Goal: Browse casually: Explore the website without a specific task or goal

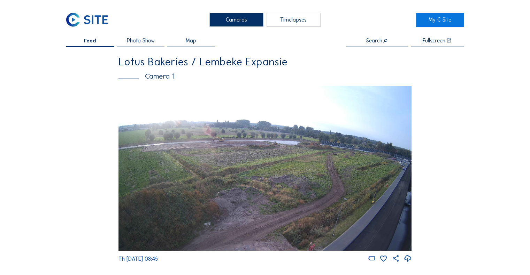
click at [342, 136] on img at bounding box center [264, 168] width 293 height 165
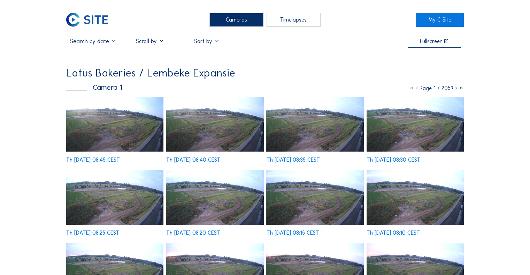
click at [113, 137] on img at bounding box center [114, 124] width 97 height 55
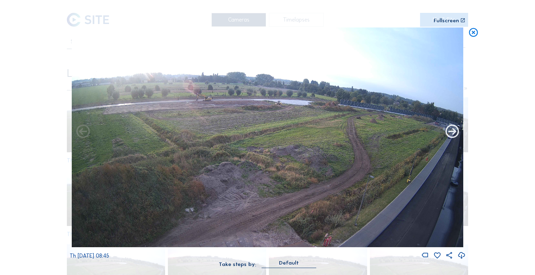
click at [453, 132] on icon at bounding box center [452, 132] width 16 height 16
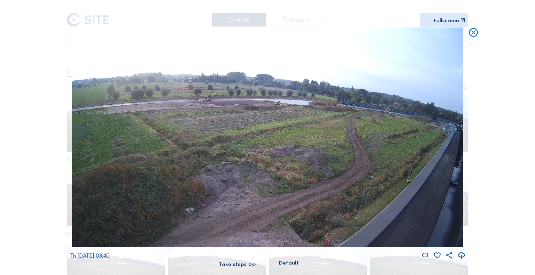
click at [453, 132] on icon at bounding box center [452, 132] width 16 height 16
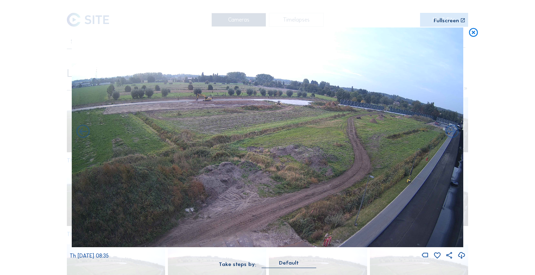
click at [453, 132] on icon at bounding box center [452, 132] width 16 height 16
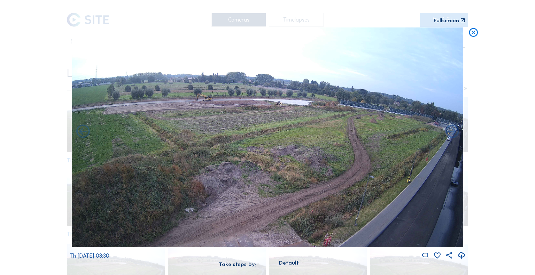
click at [453, 132] on icon at bounding box center [452, 132] width 16 height 16
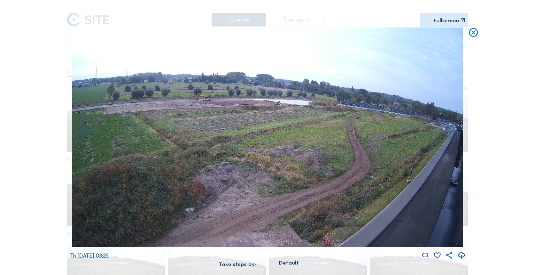
click at [453, 132] on icon at bounding box center [452, 132] width 16 height 16
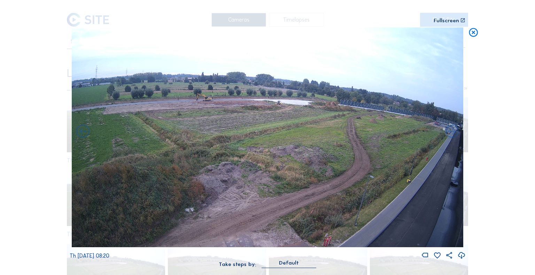
click at [453, 132] on icon at bounding box center [452, 132] width 16 height 16
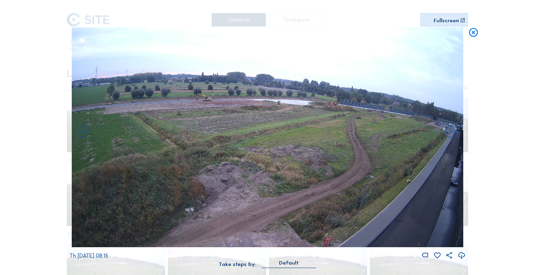
click at [453, 132] on icon at bounding box center [452, 132] width 16 height 16
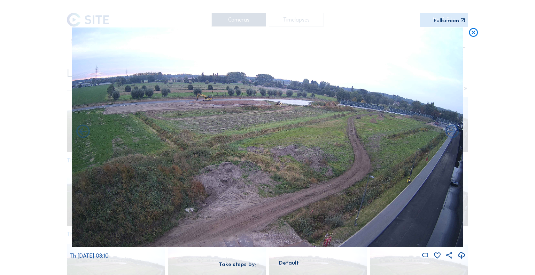
click at [453, 132] on icon at bounding box center [452, 132] width 16 height 16
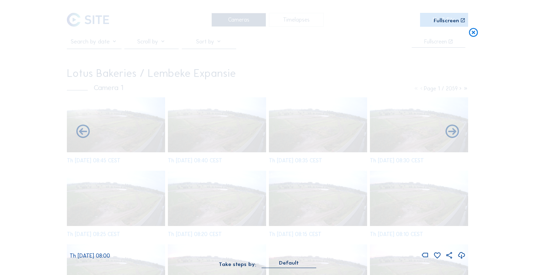
click at [453, 132] on icon at bounding box center [452, 132] width 16 height 16
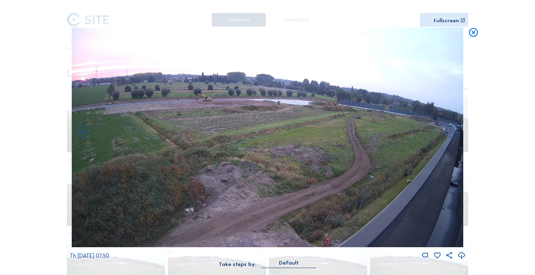
click at [453, 132] on icon at bounding box center [452, 132] width 16 height 16
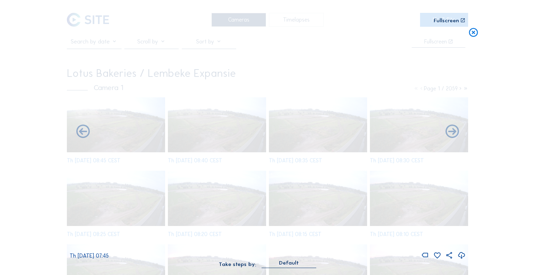
click at [453, 132] on icon at bounding box center [452, 132] width 16 height 16
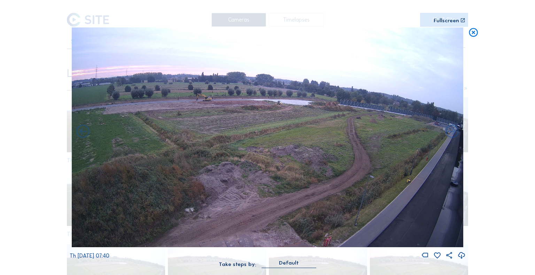
click at [453, 132] on icon at bounding box center [452, 132] width 16 height 16
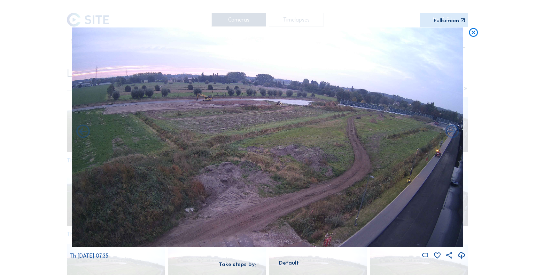
click at [453, 132] on icon at bounding box center [452, 132] width 16 height 16
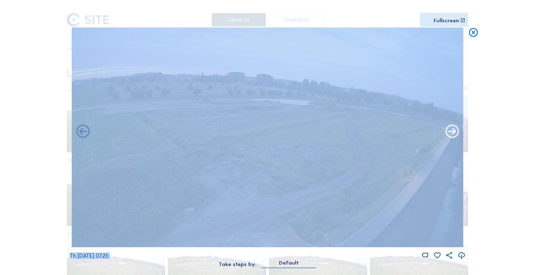
click at [448, 139] on icon at bounding box center [452, 132] width 16 height 16
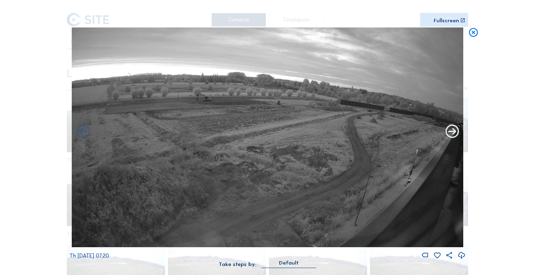
click at [451, 128] on icon at bounding box center [452, 132] width 16 height 16
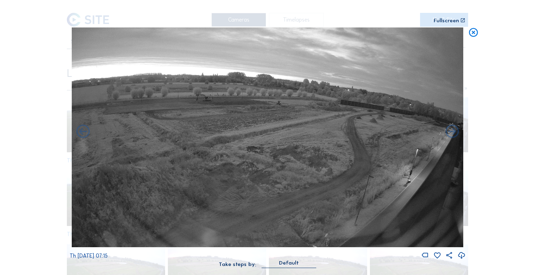
click at [451, 128] on icon at bounding box center [452, 132] width 16 height 16
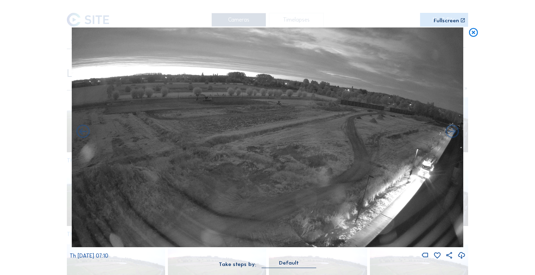
click at [451, 128] on icon at bounding box center [452, 132] width 16 height 16
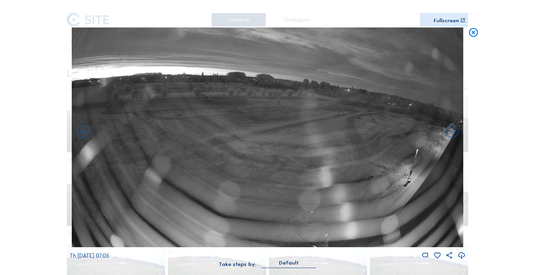
click at [471, 33] on icon at bounding box center [473, 33] width 11 height 11
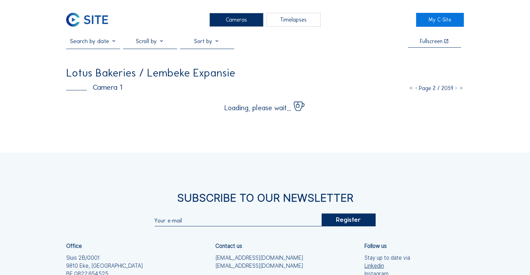
click at [95, 19] on img at bounding box center [86, 20] width 41 height 14
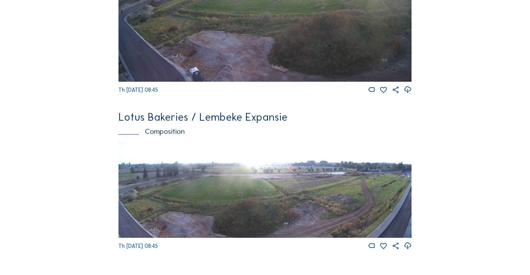
scroll to position [305, 0]
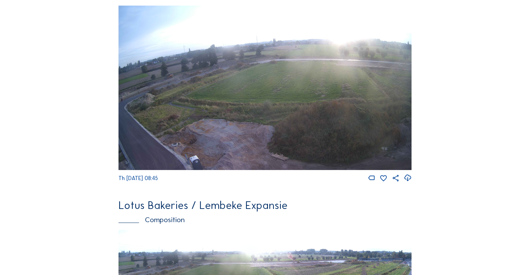
click at [350, 118] on img at bounding box center [264, 88] width 293 height 165
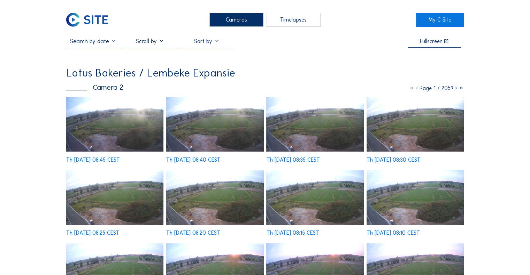
click at [125, 133] on img at bounding box center [114, 124] width 97 height 55
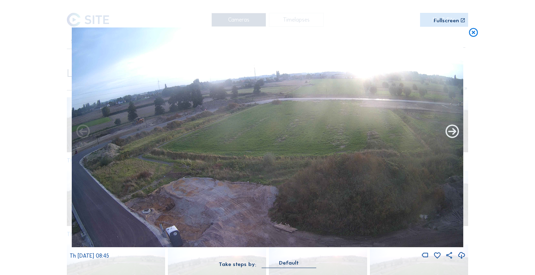
click at [453, 136] on icon at bounding box center [452, 132] width 16 height 16
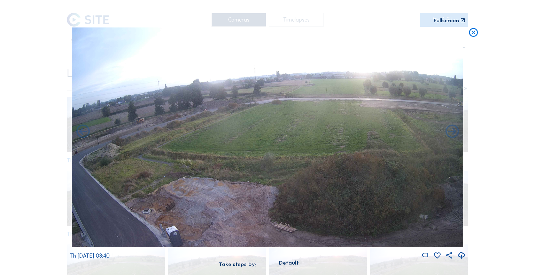
click at [453, 136] on icon at bounding box center [452, 132] width 16 height 16
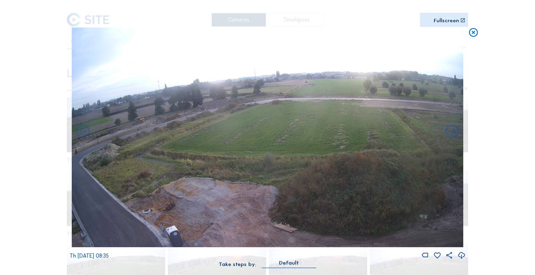
click at [453, 136] on icon at bounding box center [452, 132] width 16 height 16
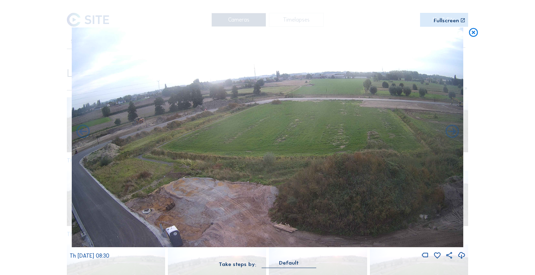
click at [453, 136] on icon at bounding box center [452, 132] width 16 height 16
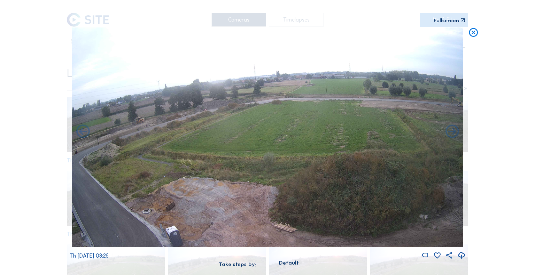
click at [453, 136] on icon at bounding box center [452, 132] width 16 height 16
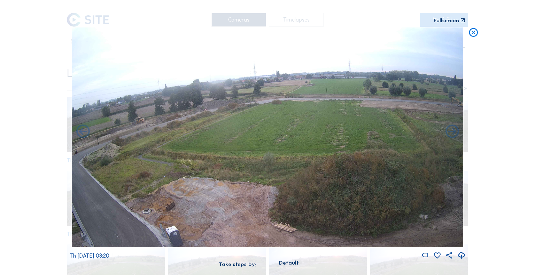
click at [453, 136] on icon at bounding box center [452, 132] width 16 height 16
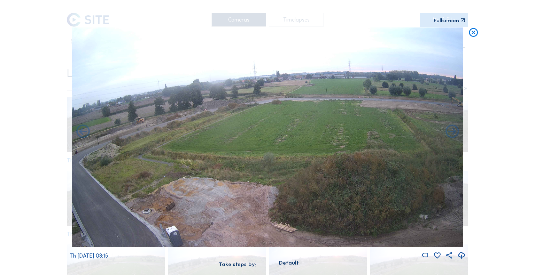
click at [453, 136] on icon at bounding box center [452, 132] width 16 height 16
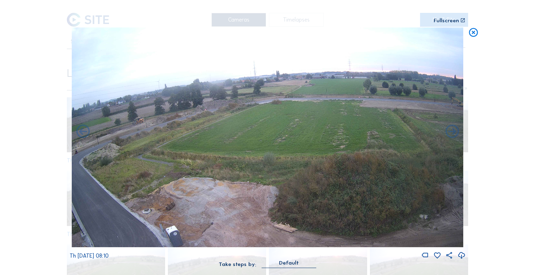
click at [453, 136] on icon at bounding box center [452, 132] width 16 height 16
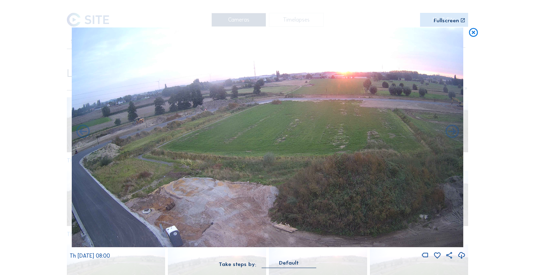
click at [453, 136] on icon at bounding box center [452, 132] width 16 height 16
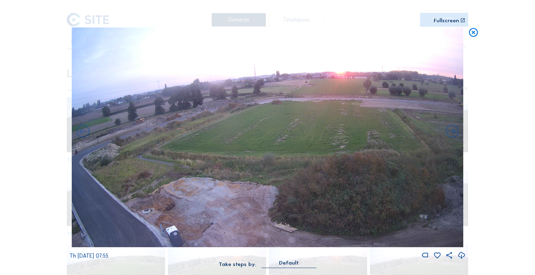
click at [453, 136] on icon at bounding box center [452, 132] width 16 height 16
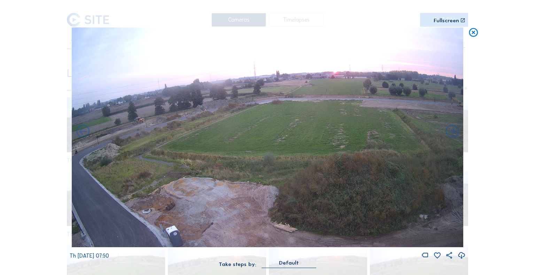
click at [453, 136] on icon at bounding box center [452, 132] width 16 height 16
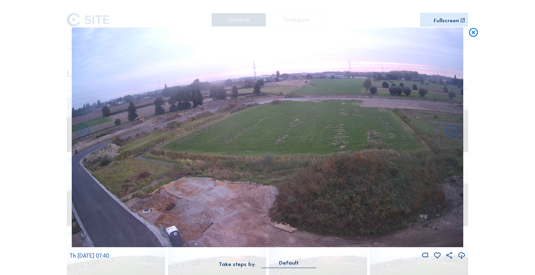
click at [470, 35] on icon at bounding box center [473, 33] width 11 height 11
